Goal: Task Accomplishment & Management: Manage account settings

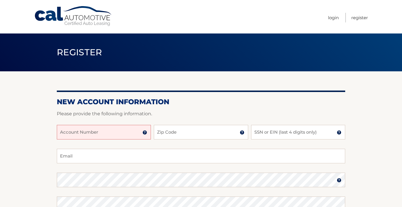
click at [132, 133] on input "Account Number" at bounding box center [104, 132] width 94 height 15
type input "44456010641"
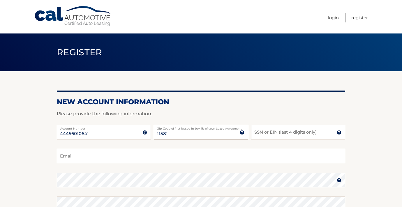
type input "11581"
click at [286, 133] on input "SSN or EIN (last 4 digits only)" at bounding box center [298, 132] width 94 height 15
type input "7100"
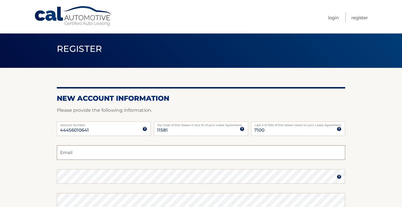
scroll to position [4, 0]
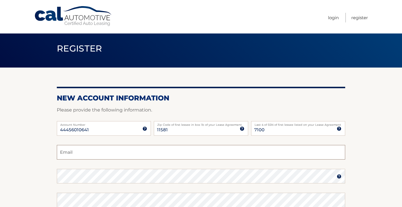
click at [146, 153] on input "Email" at bounding box center [201, 152] width 289 height 15
type input "drjoshp@yahoo.com"
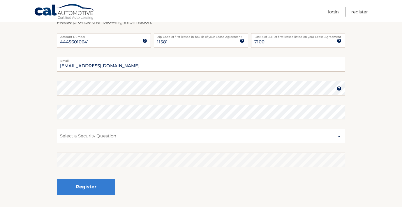
scroll to position [94, 0]
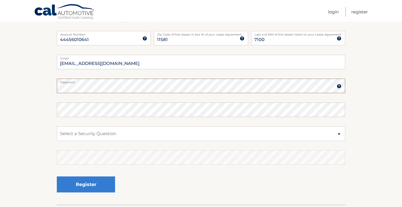
click at [46, 86] on section "New Account Information Please provide the following information. 44456010641 A…" at bounding box center [201, 91] width 402 height 228
select select "1"
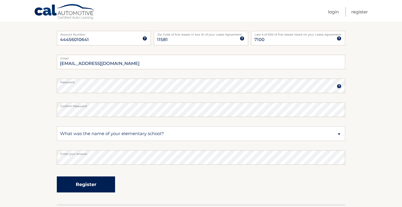
click at [93, 188] on button "Register" at bounding box center [86, 185] width 58 height 16
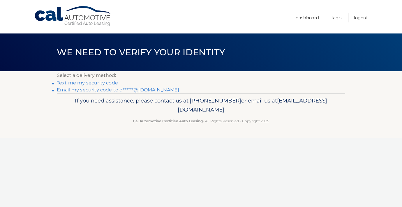
click at [105, 84] on link "Text me my security code" at bounding box center [87, 83] width 61 height 6
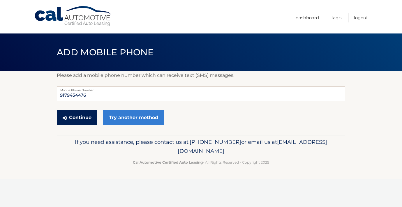
click at [78, 117] on button "Continue" at bounding box center [77, 118] width 41 height 15
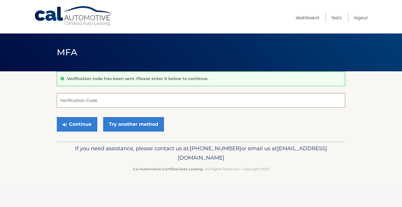
click at [103, 101] on input "Verification Code" at bounding box center [201, 100] width 289 height 15
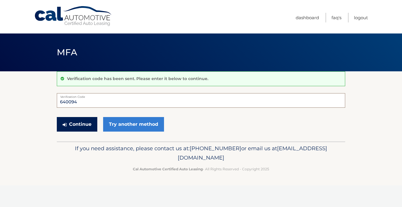
type input "640094"
click at [72, 127] on button "Continue" at bounding box center [77, 124] width 41 height 15
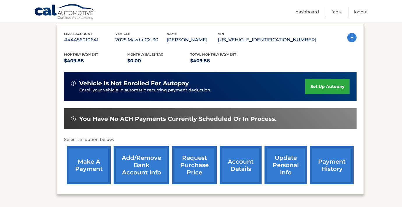
scroll to position [99, 0]
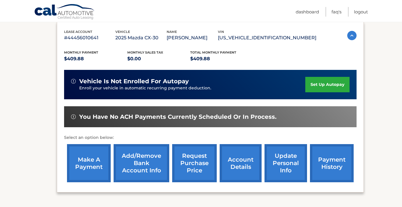
click at [331, 82] on link "set up autopay" at bounding box center [328, 84] width 44 height 15
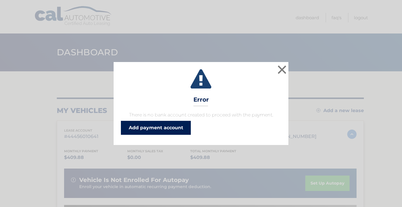
click at [174, 128] on link "Add payment account" at bounding box center [156, 128] width 70 height 14
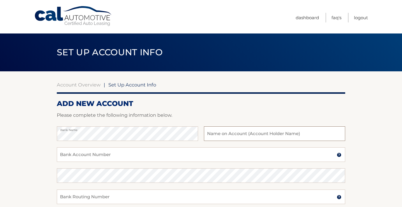
drag, startPoint x: 0, startPoint y: 0, endPoint x: 255, endPoint y: 135, distance: 288.4
click at [255, 135] on input "text" at bounding box center [274, 134] width 141 height 15
type input "Joshua prero"
click at [162, 153] on input "Bank Account Number" at bounding box center [201, 155] width 289 height 15
type input "9996016918"
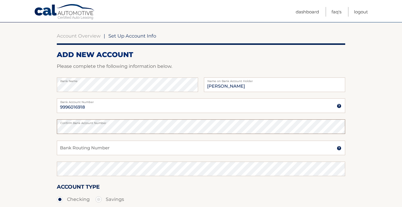
scroll to position [49, 0]
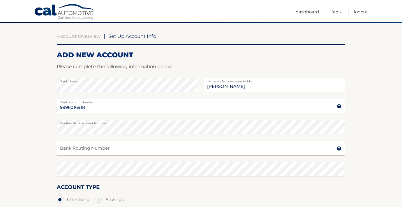
click at [127, 148] on input "Bank Routing Number" at bounding box center [201, 148] width 289 height 15
type input "021000089"
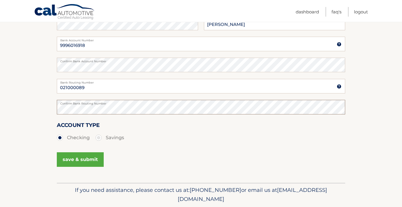
scroll to position [125, 0]
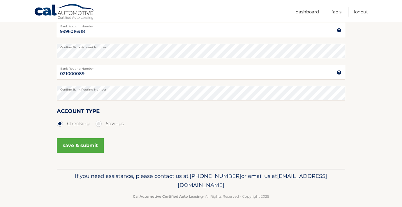
click at [76, 154] on div "save & submit" at bounding box center [80, 146] width 47 height 20
click at [74, 142] on button "save & submit" at bounding box center [80, 146] width 47 height 15
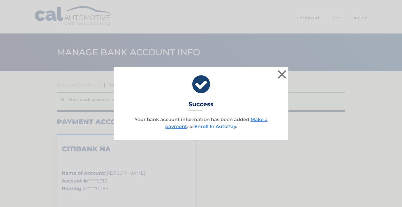
click at [217, 127] on link "Enroll In AutoPay" at bounding box center [216, 127] width 42 height 6
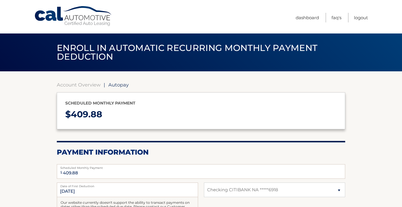
select select "ODMwZTc3OTktNzgxNS00MjQ5LWJhNzAtMTRhYjg3M2IwNTNl"
click at [86, 83] on link "Account Overview" at bounding box center [79, 85] width 44 height 6
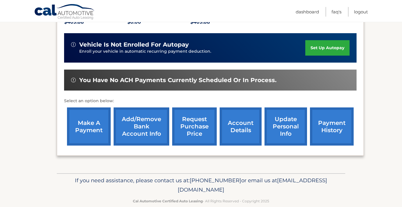
scroll to position [139, 0]
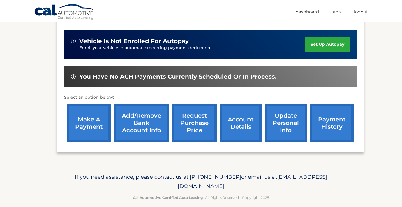
click at [86, 128] on link "make a payment" at bounding box center [89, 123] width 44 height 38
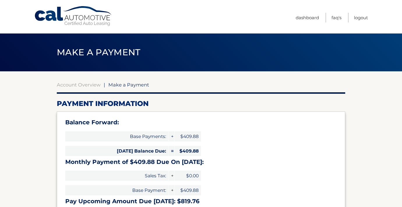
select select "ODMwZTc3OTktNzgxNS00MjQ5LWJhNzAtMTRhYjg3M2IwNTNl"
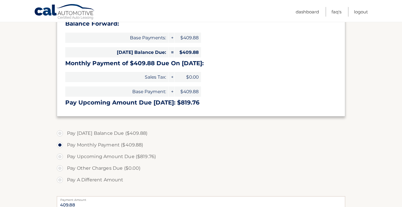
scroll to position [101, 0]
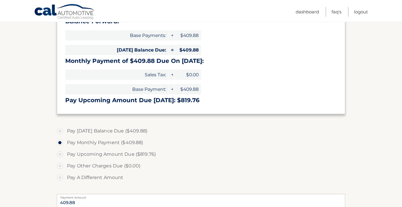
click at [61, 132] on label "Pay Today's Balance Due ($409.88)" at bounding box center [201, 131] width 289 height 12
click at [61, 132] on input "Pay Today's Balance Due ($409.88)" at bounding box center [62, 129] width 6 height 9
radio input "true"
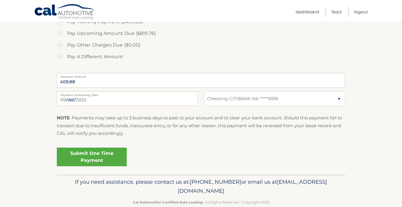
scroll to position [232, 0]
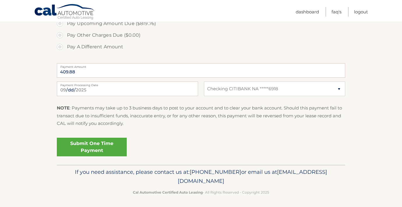
click at [105, 147] on link "Submit One Time Payment" at bounding box center [92, 147] width 70 height 19
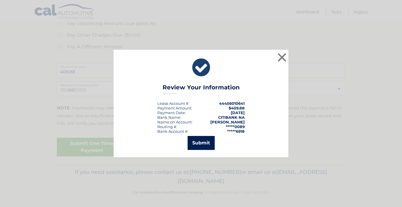
click at [197, 143] on button "Submit" at bounding box center [201, 143] width 27 height 14
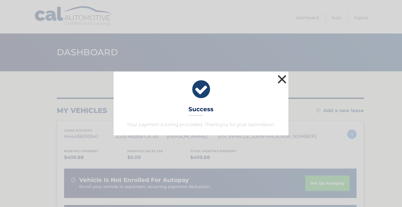
click at [285, 76] on button "×" at bounding box center [282, 79] width 12 height 12
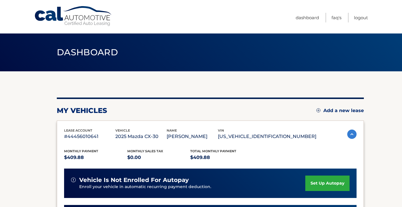
click at [330, 184] on link "set up autopay" at bounding box center [328, 183] width 44 height 15
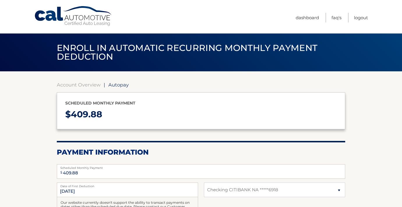
select select "ODMwZTc3OTktNzgxNS00MjQ5LWJhNzAtMTRhYjg3M2IwNTNl"
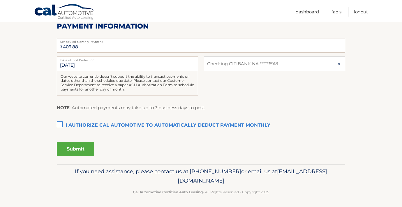
scroll to position [126, 0]
click at [59, 122] on label "I authorize cal automotive to automatically deduct payment monthly This checkbo…" at bounding box center [201, 126] width 289 height 12
click at [0, 0] on input "I authorize cal automotive to automatically deduct payment monthly This checkbo…" at bounding box center [0, 0] width 0 height 0
click at [78, 148] on button "Submit" at bounding box center [75, 150] width 37 height 14
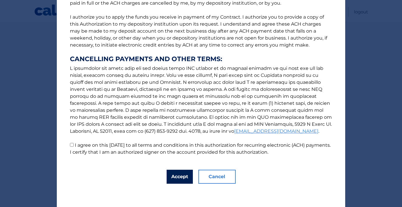
scroll to position [68, 0]
click at [179, 178] on button "Accept" at bounding box center [180, 177] width 26 height 14
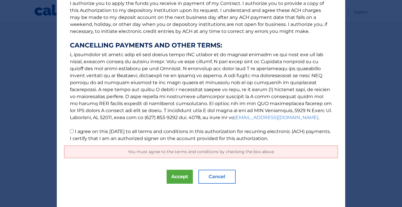
scroll to position [82, 0]
click at [71, 131] on input "I agree on this [DATE] to all terms and conditions in this authorization for re…" at bounding box center [72, 131] width 4 height 4
checkbox input "true"
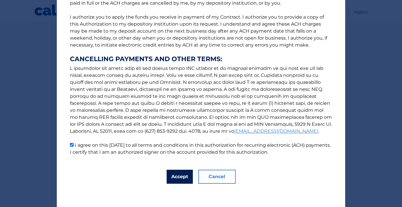
click at [172, 178] on button "Accept" at bounding box center [180, 177] width 26 height 14
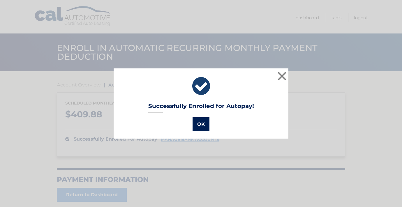
click at [204, 126] on button "OK" at bounding box center [201, 125] width 17 height 14
